Goal: Register for event/course

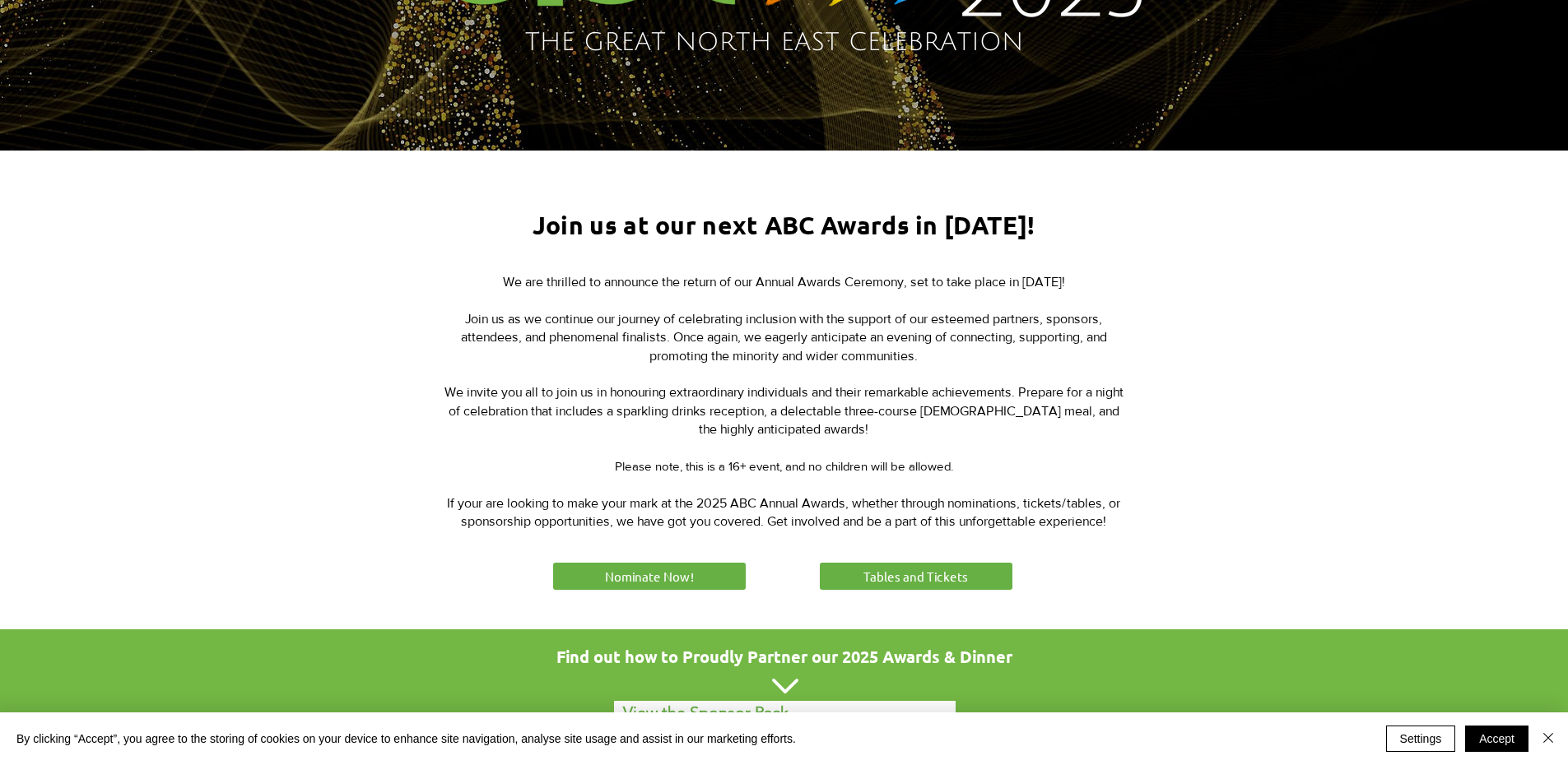
scroll to position [467, 0]
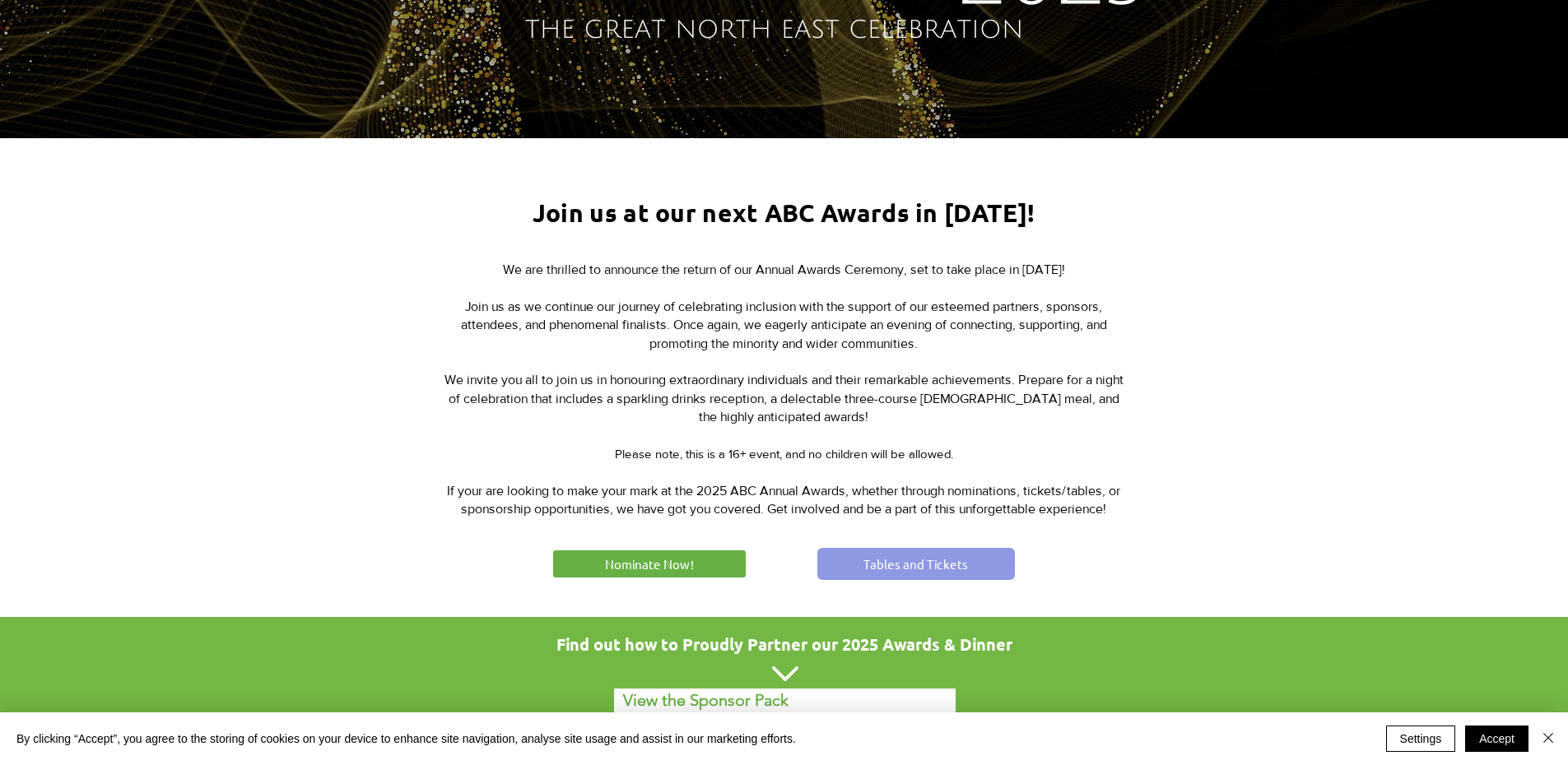
click at [894, 561] on span "Tables and Tickets" at bounding box center [916, 564] width 105 height 18
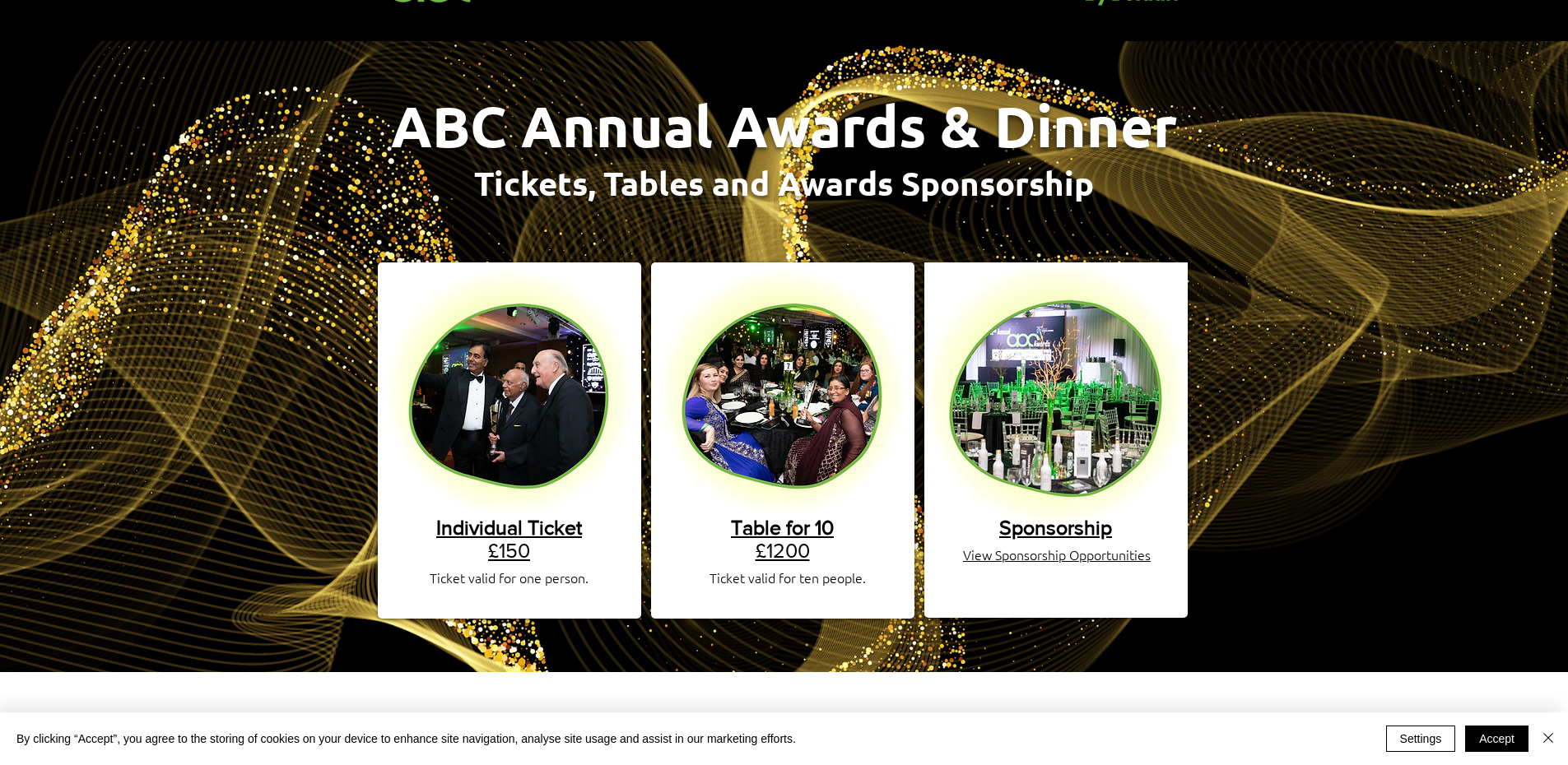
scroll to position [165, 0]
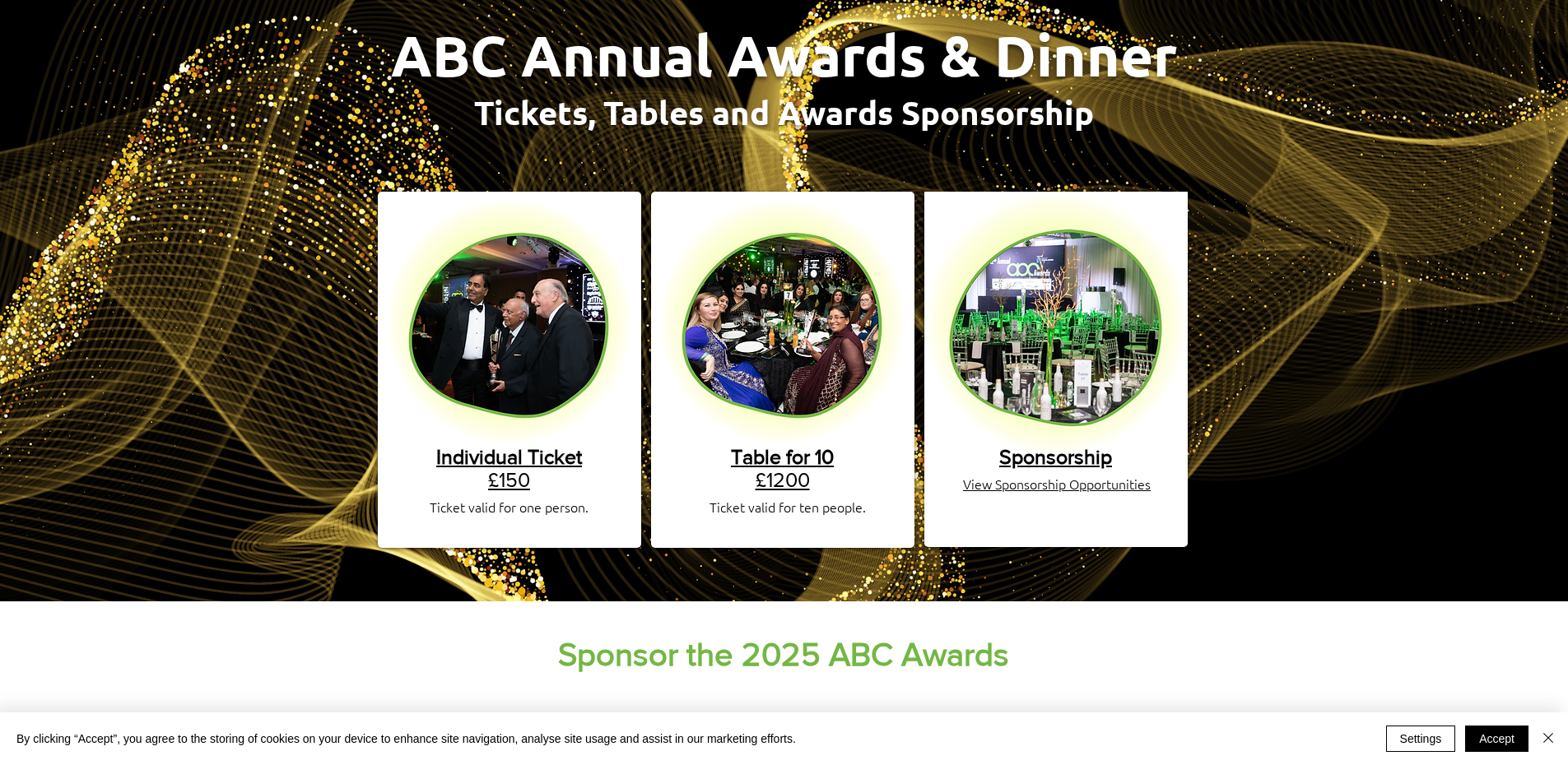
click at [1068, 475] on span "View Sponsorship Opportunities" at bounding box center [1056, 484] width 188 height 19
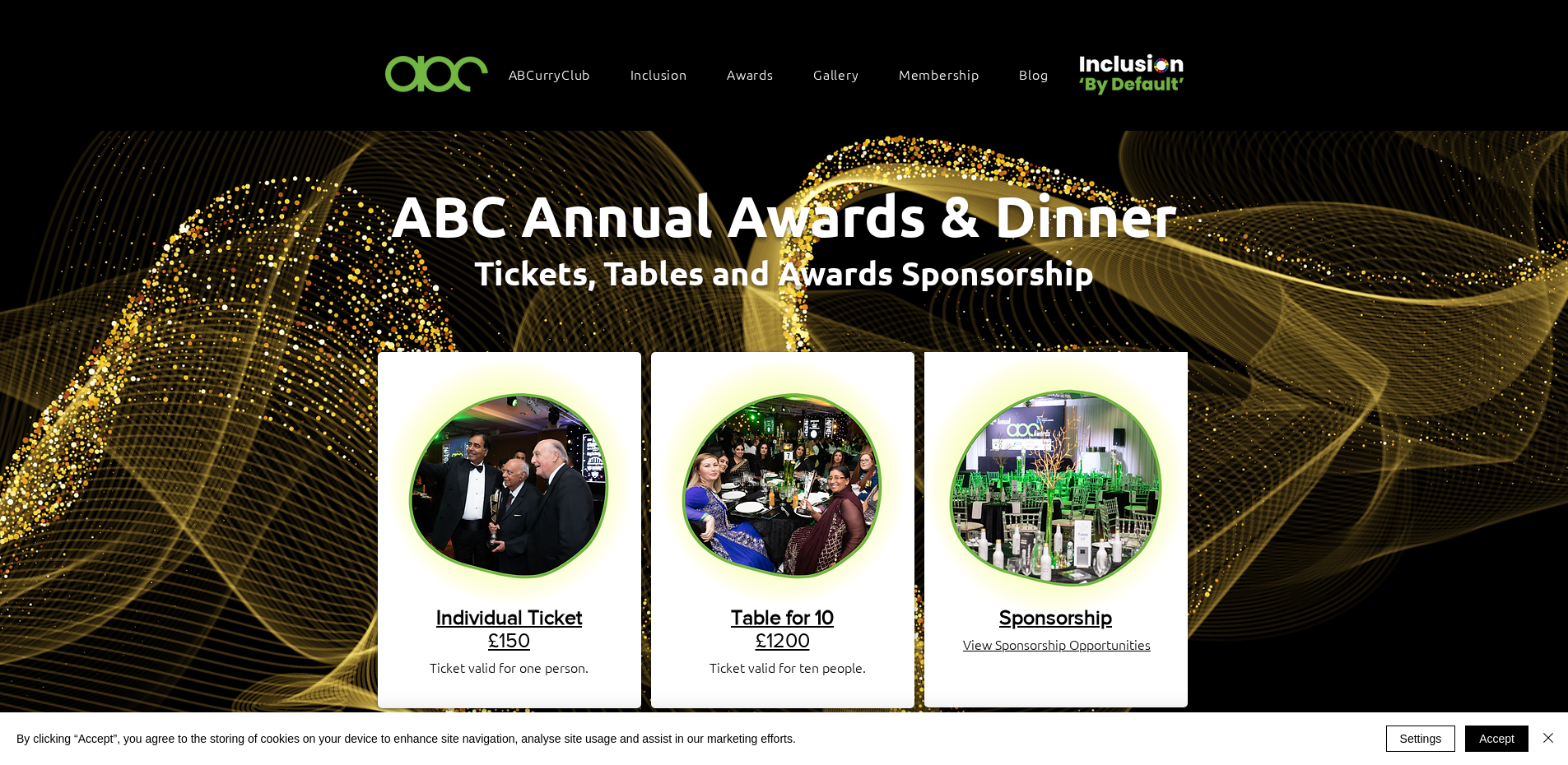
scroll to position [0, 0]
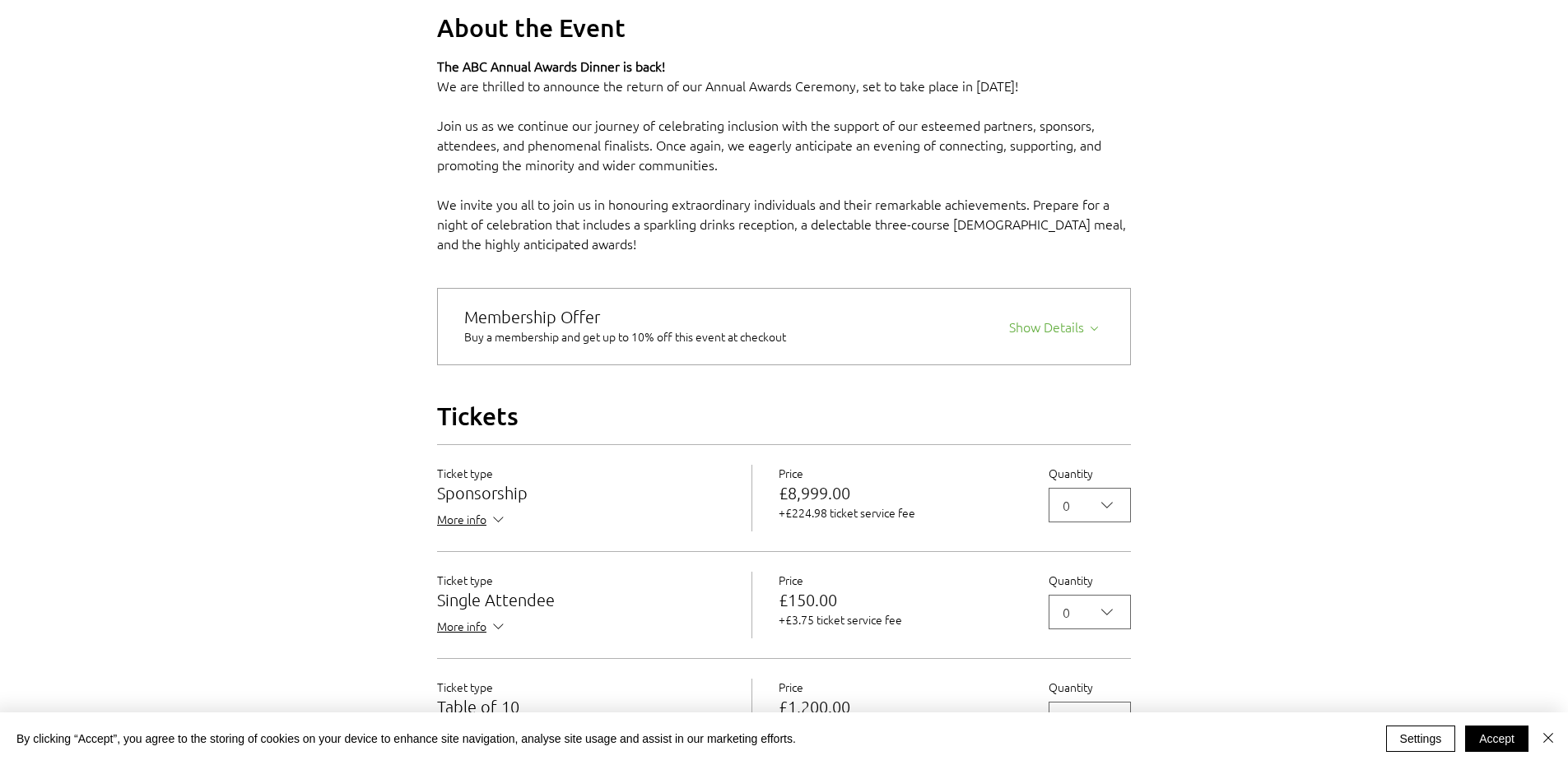
scroll to position [1124, 0]
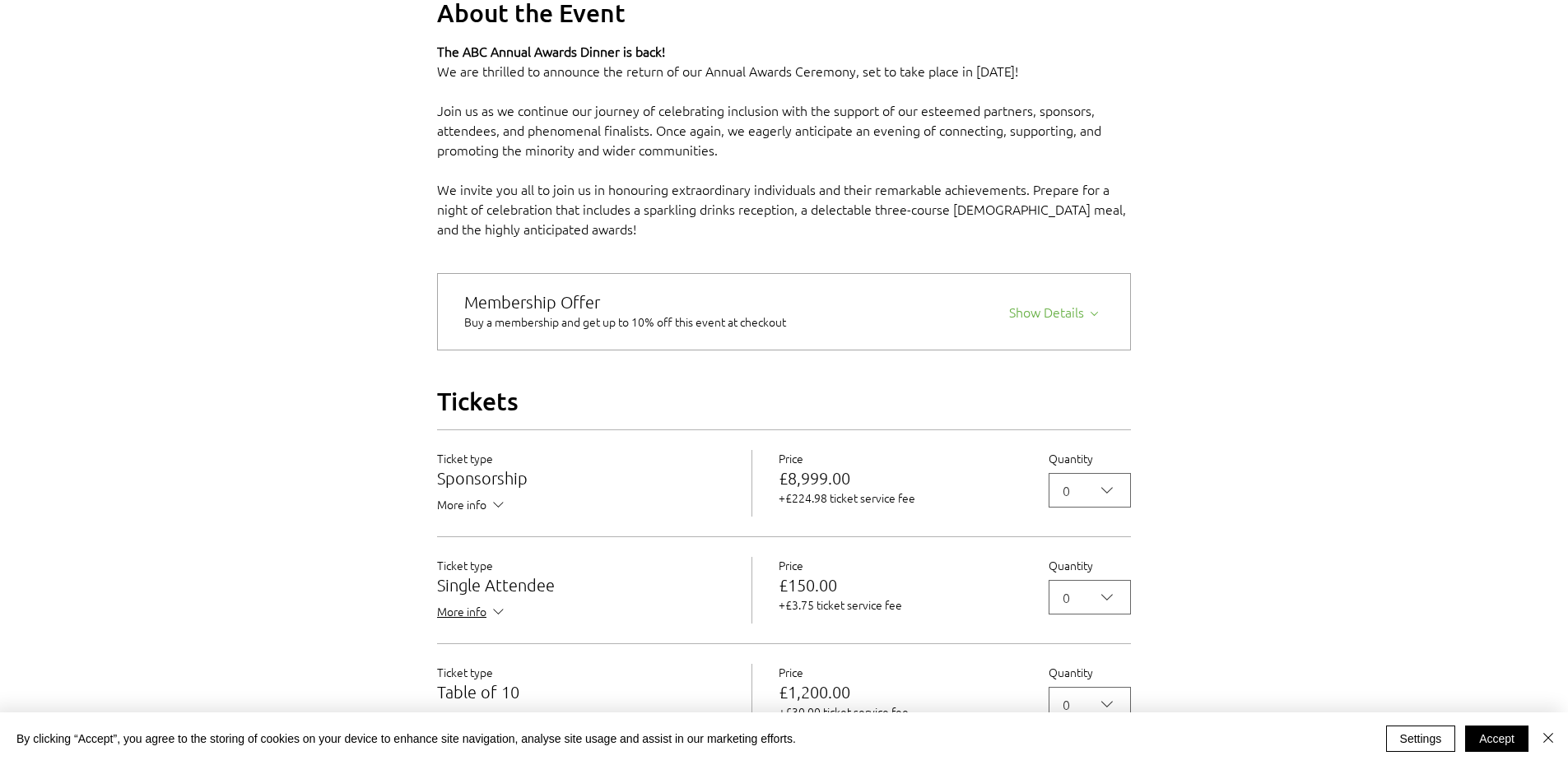
click at [465, 517] on span "More info" at bounding box center [473, 507] width 70 height 20
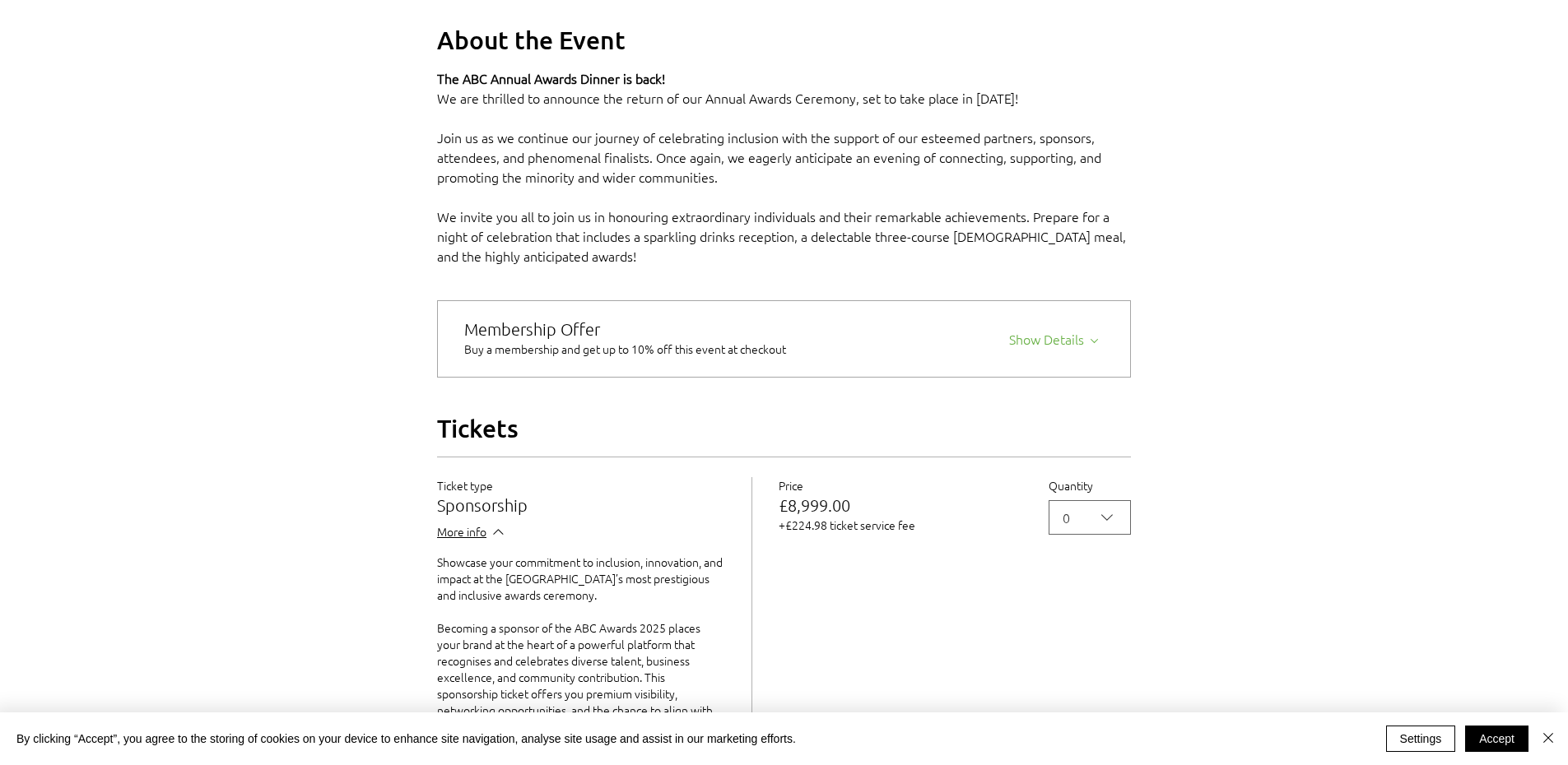
scroll to position [1097, 0]
click at [1067, 349] on div "Show Details" at bounding box center [1056, 337] width 95 height 23
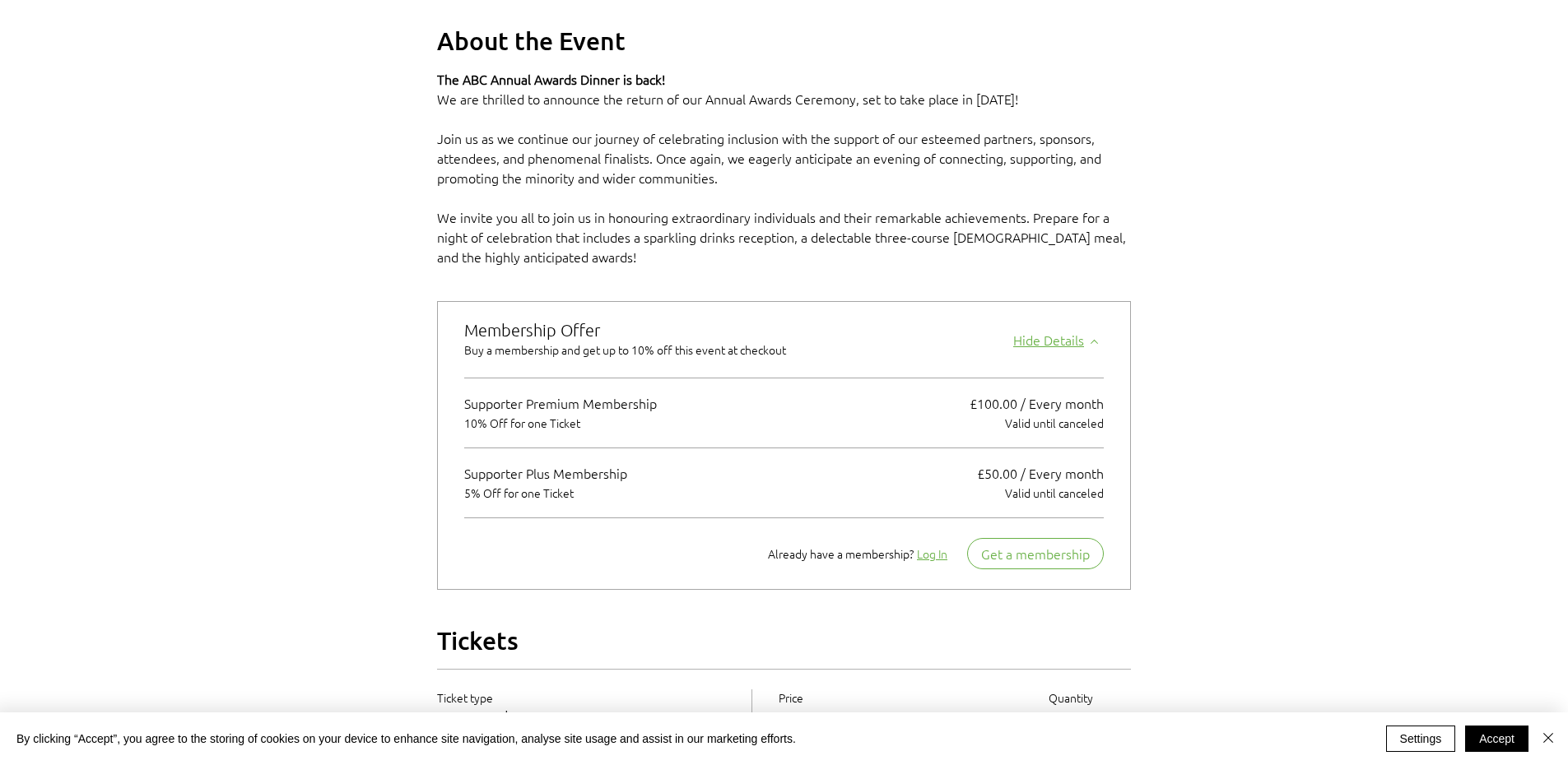
click at [1067, 349] on div "Hide Details" at bounding box center [1059, 337] width 91 height 23
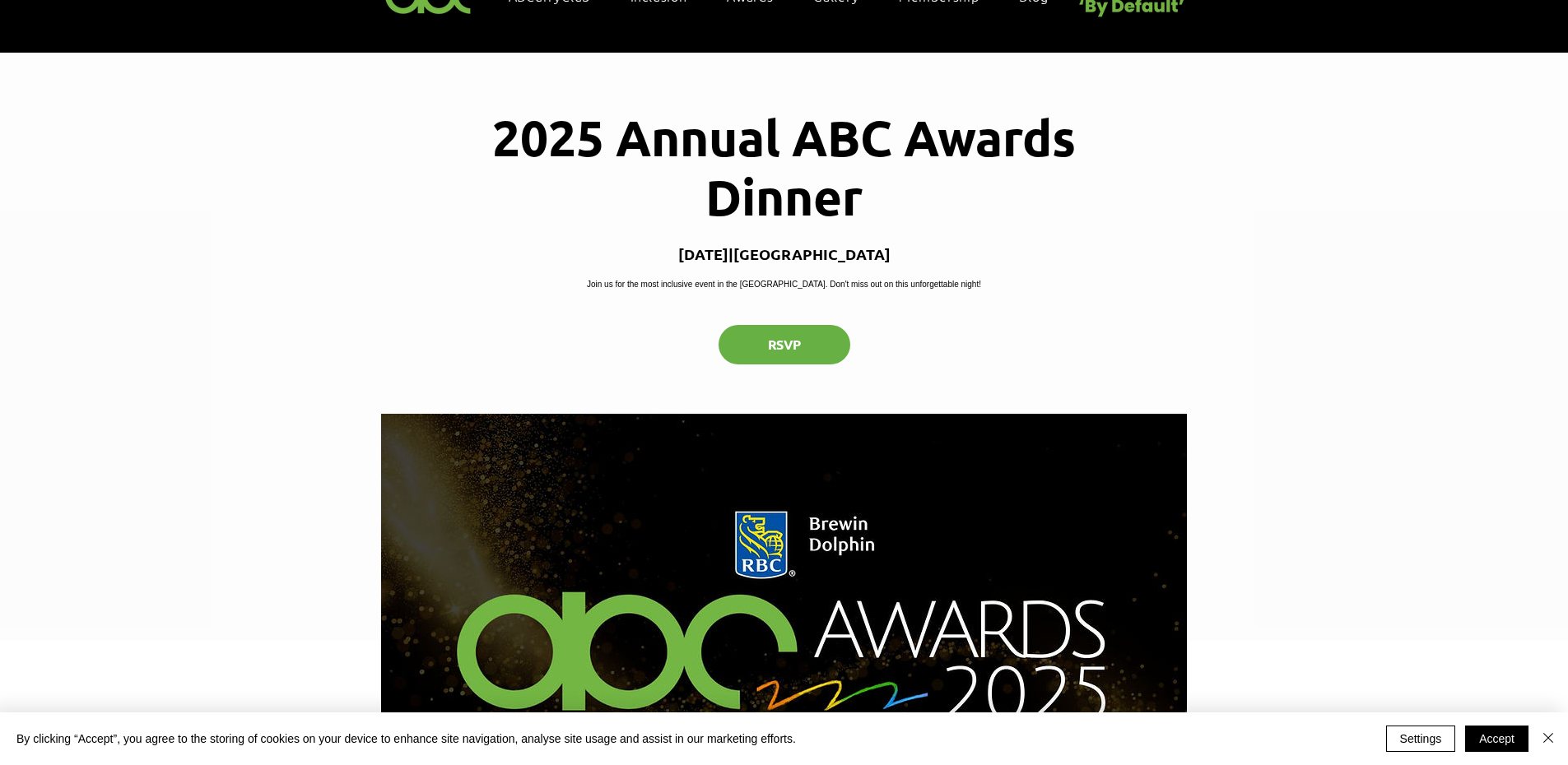
scroll to position [0, 0]
